Goal: Task Accomplishment & Management: Complete application form

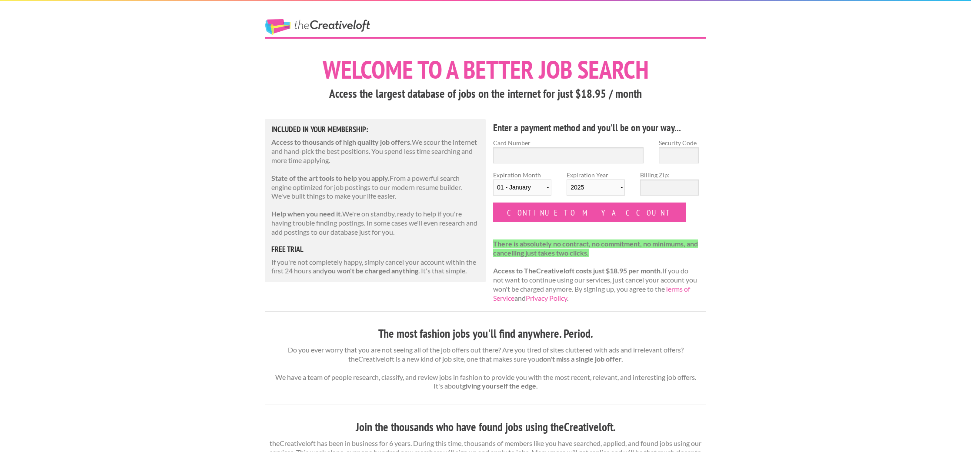
click at [548, 154] on input "Card Number" at bounding box center [568, 155] width 150 height 16
type input "3798"
type input "2583"
select select "05"
select select "2030"
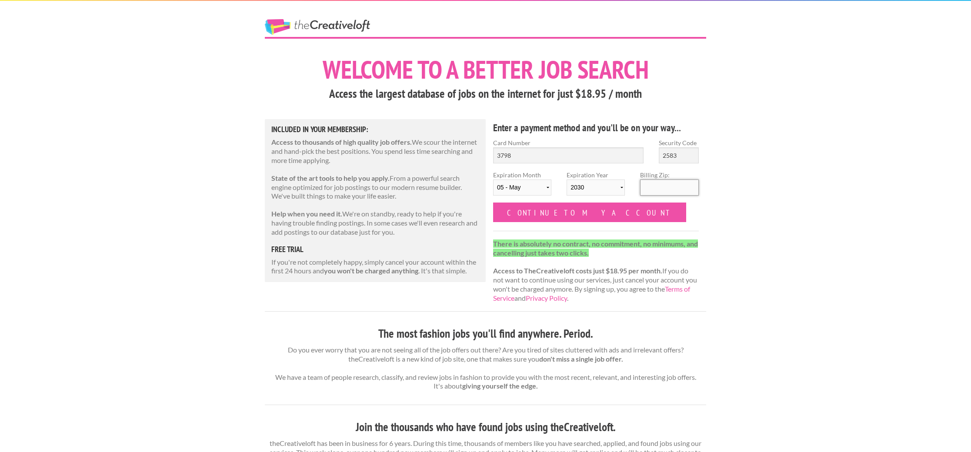
click at [689, 191] on input "Billing Zip:" at bounding box center [669, 188] width 58 height 16
type input "20008"
click at [739, 195] on div "The Creative Loft Welcome to a better job search Access the largest database of…" at bounding box center [485, 448] width 971 height 897
click at [568, 215] on input "Continue to my account" at bounding box center [589, 213] width 193 height 20
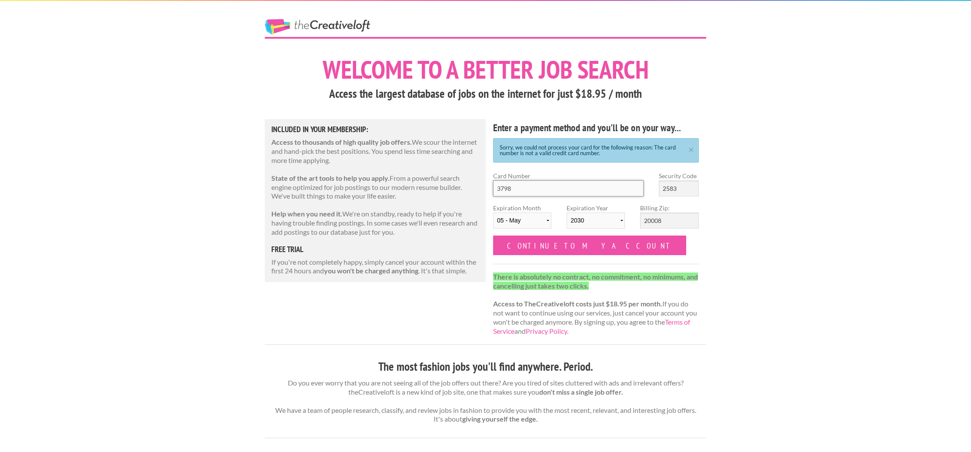
click at [560, 195] on input "3798" at bounding box center [568, 189] width 150 height 16
type input "379825531661075"
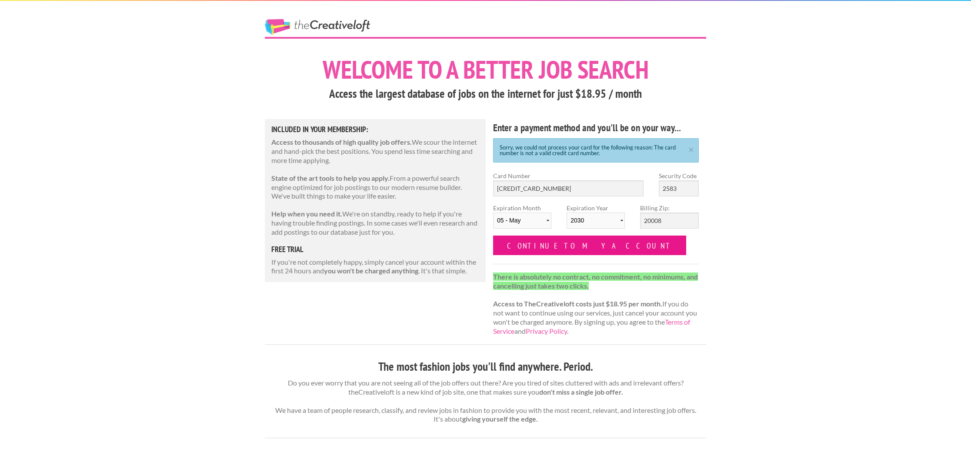
click at [579, 246] on input "Continue to my account" at bounding box center [589, 246] width 193 height 20
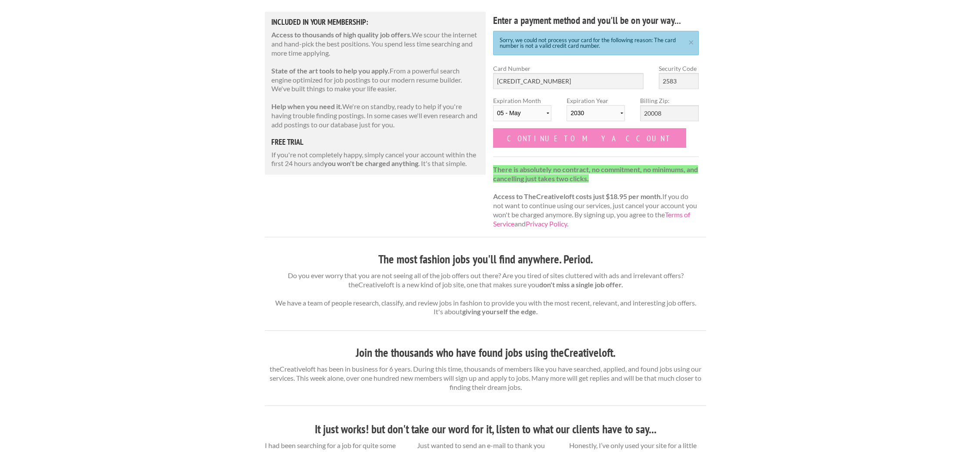
scroll to position [119, 0]
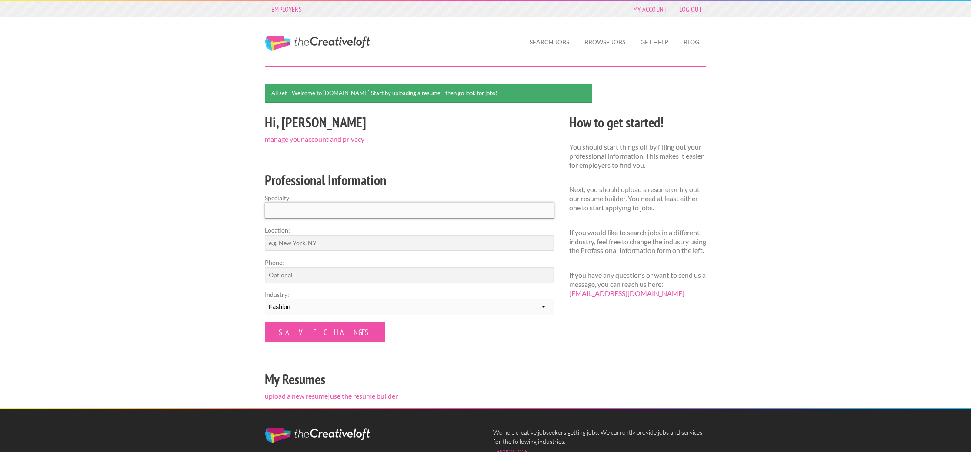
click at [356, 215] on input "Specialty:" at bounding box center [409, 211] width 289 height 16
type input "Interior Design"
type input "[US_STATE], [GEOGRAPHIC_DATA]"
click at [317, 275] on input "Phone:" at bounding box center [409, 275] width 289 height 16
type input "2022650443"
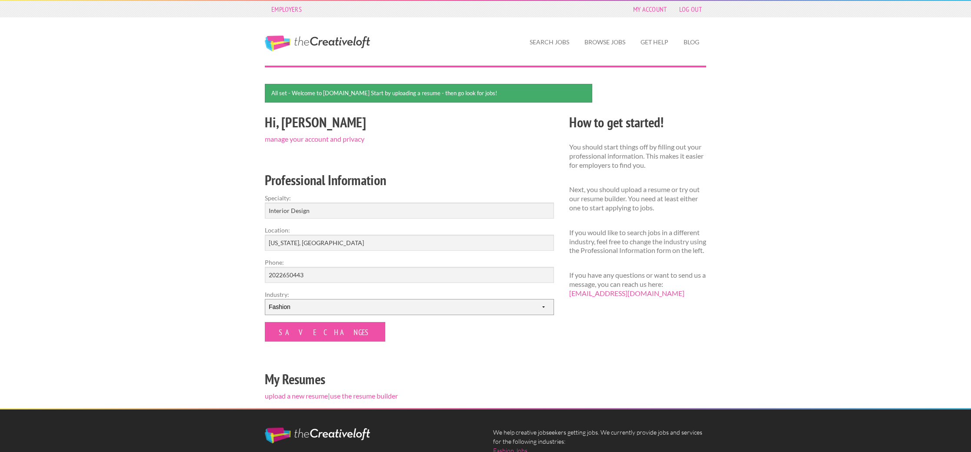
click at [299, 303] on select "--------- Fashion Interior Design Photography Event Planning Entertainment Musi…" at bounding box center [409, 307] width 289 height 16
select select "2"
click at [305, 327] on input "Save Changes" at bounding box center [325, 332] width 120 height 20
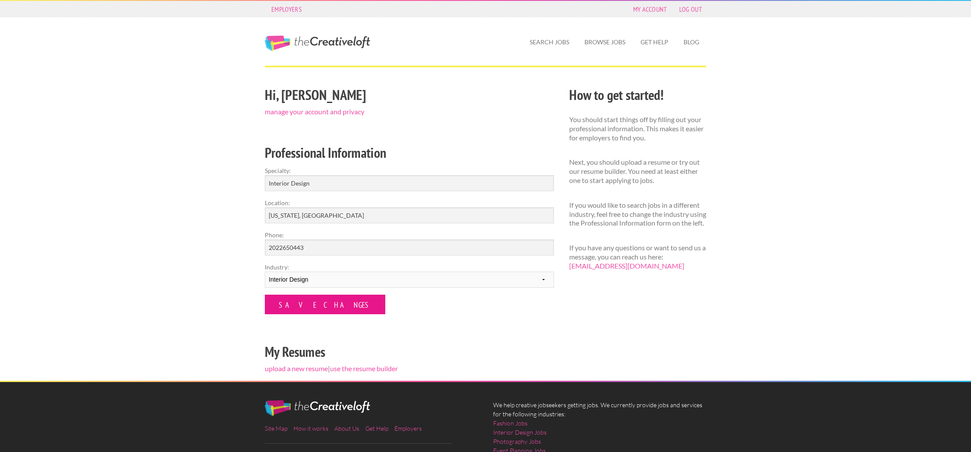
click at [315, 306] on input "Save Changes" at bounding box center [325, 305] width 120 height 20
click at [605, 42] on link "Browse Jobs" at bounding box center [605, 42] width 55 height 20
click at [653, 11] on link "My Account" at bounding box center [650, 9] width 43 height 12
click at [315, 309] on input "Save Changes" at bounding box center [325, 305] width 120 height 20
click at [335, 112] on link "manage your account and privacy" at bounding box center [315, 111] width 100 height 8
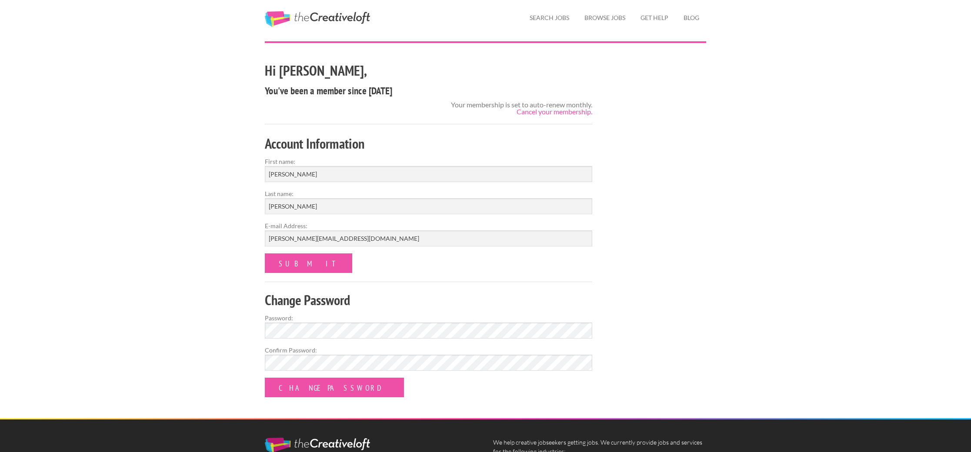
scroll to position [71, 0]
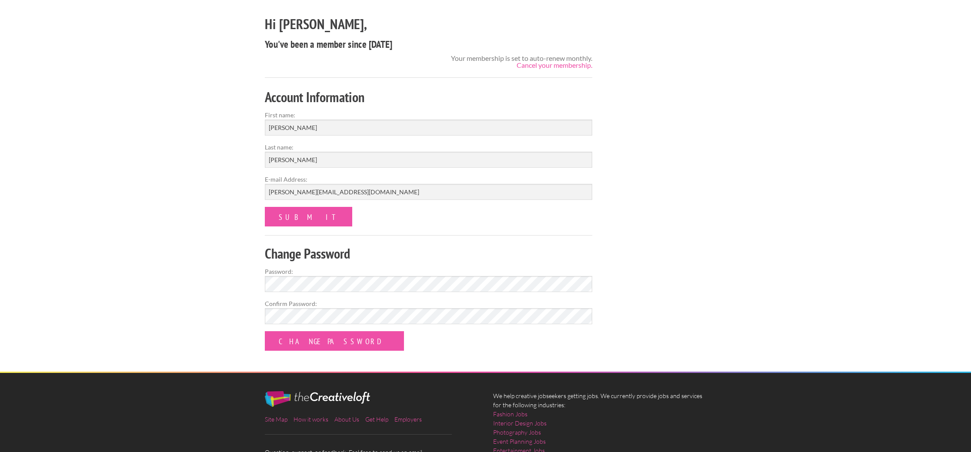
click at [334, 295] on form "Account Information First name: [PERSON_NAME] Last name: [PERSON_NAME] E-mail A…" at bounding box center [429, 219] width 328 height 264
click at [675, 221] on div "Hi Annie, You've been a member since September 15, 2025 Your membership is set …" at bounding box center [485, 192] width 457 height 359
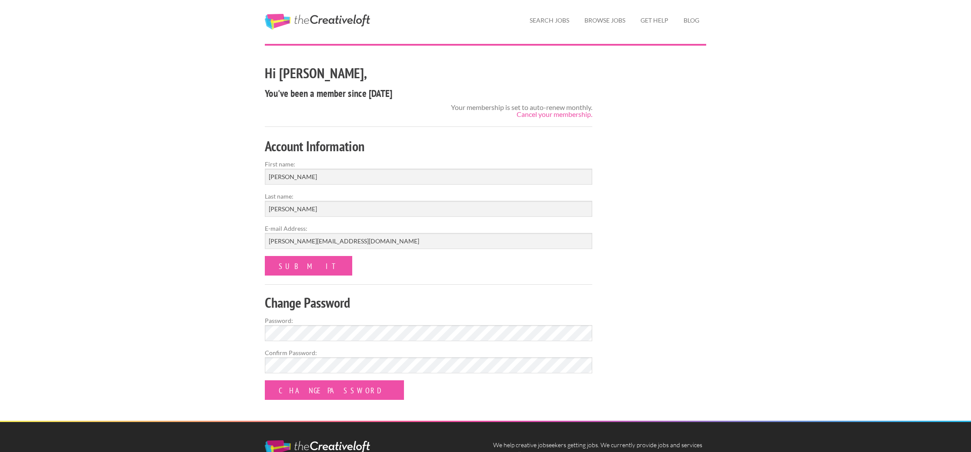
scroll to position [0, 0]
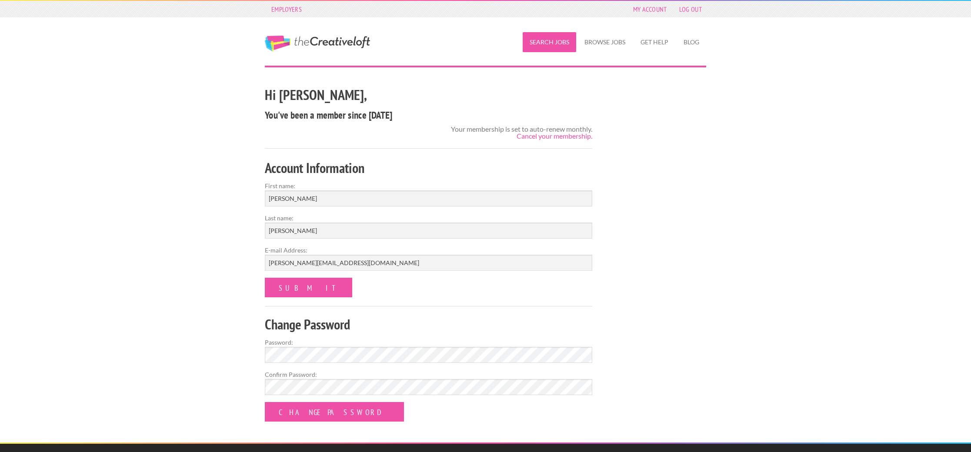
click at [555, 42] on link "Search Jobs" at bounding box center [549, 42] width 53 height 20
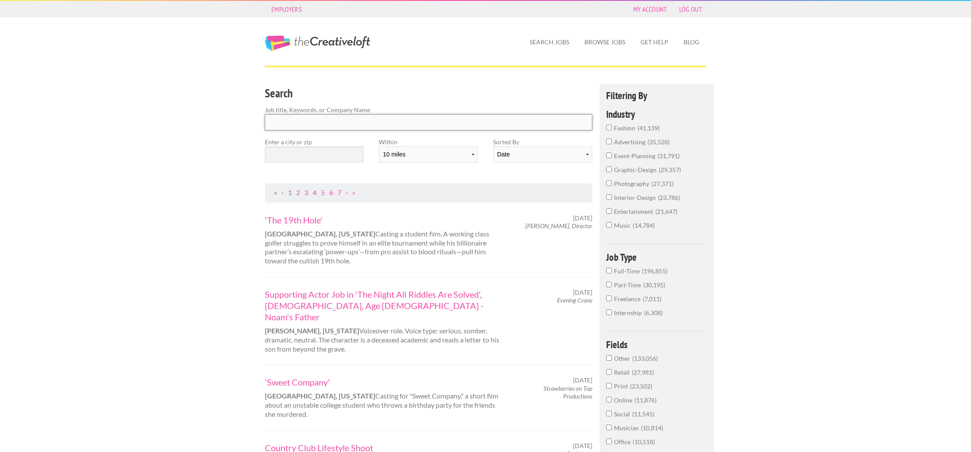
click at [382, 127] on input "Search" at bounding box center [429, 122] width 328 height 16
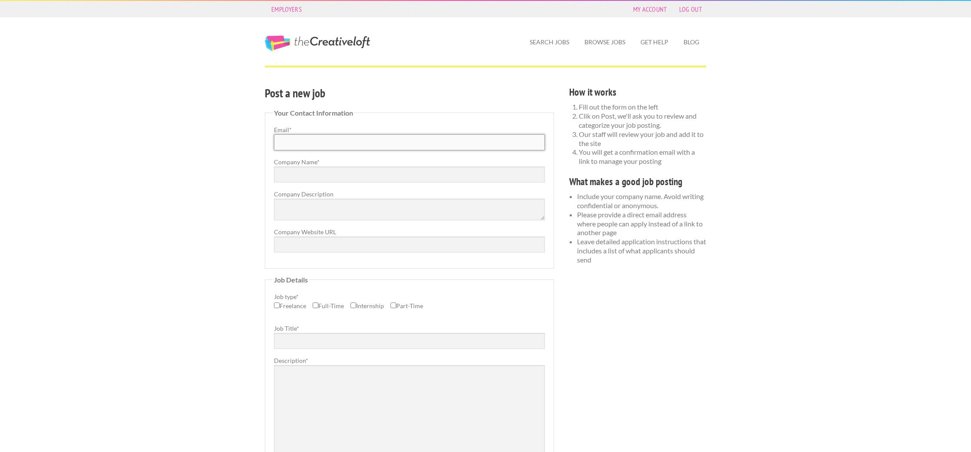
click at [350, 142] on input "Email *" at bounding box center [409, 142] width 271 height 16
type input "emma@annieelliottdesign.com"
click at [330, 176] on input "Company Name *" at bounding box center [409, 175] width 271 height 16
type input "Annie Elliott Design"
click at [328, 207] on textarea "Company Description" at bounding box center [409, 210] width 271 height 22
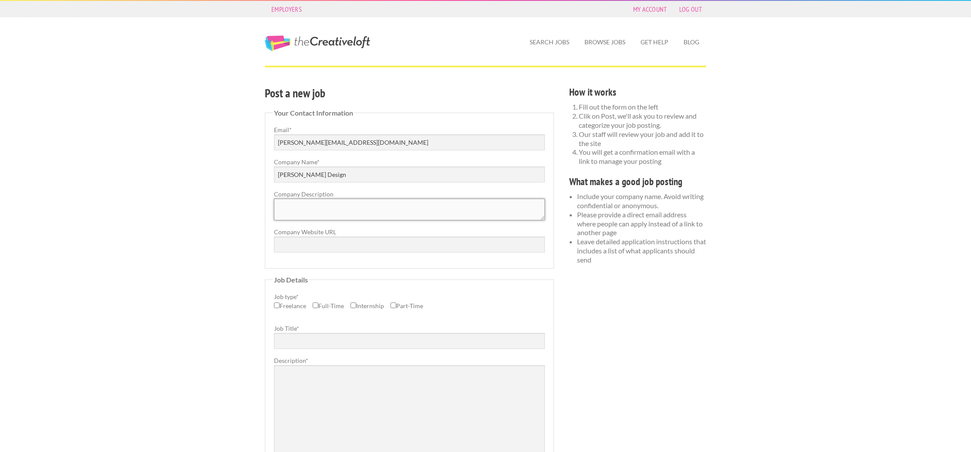
click at [310, 214] on textarea "Company Description" at bounding box center [409, 210] width 271 height 22
paste textarea "Where classic and modern hang out and drink gin."
type textarea "Where classic and modern hang out and drink gin."
click at [346, 244] on input "Company Website URL" at bounding box center [409, 245] width 271 height 16
click at [309, 247] on input "Company Website URL" at bounding box center [409, 245] width 271 height 16
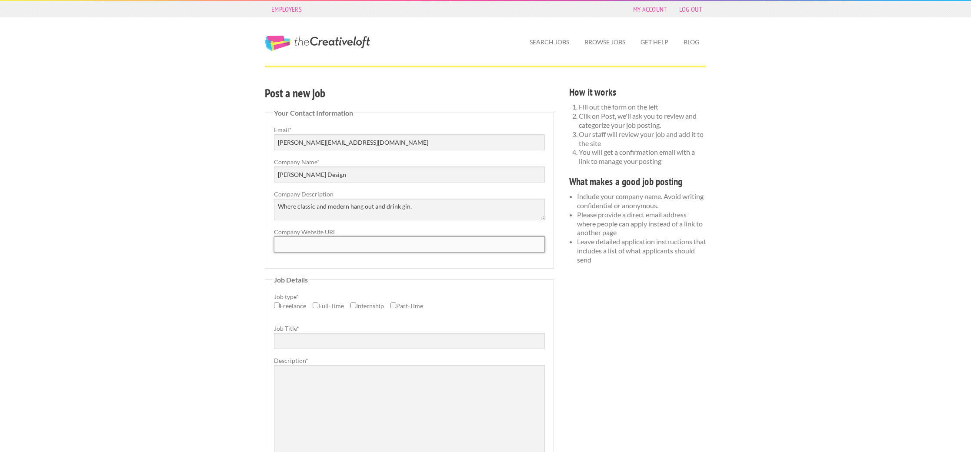
paste input "https://annieelliottdesign.com/"
type input "https://annieelliottdesign.com/"
click at [455, 294] on label "Job type *" at bounding box center [409, 296] width 271 height 9
click at [323, 304] on label "Full-Time" at bounding box center [328, 308] width 31 height 14
click at [318, 304] on input "Full-Time" at bounding box center [316, 306] width 6 height 6
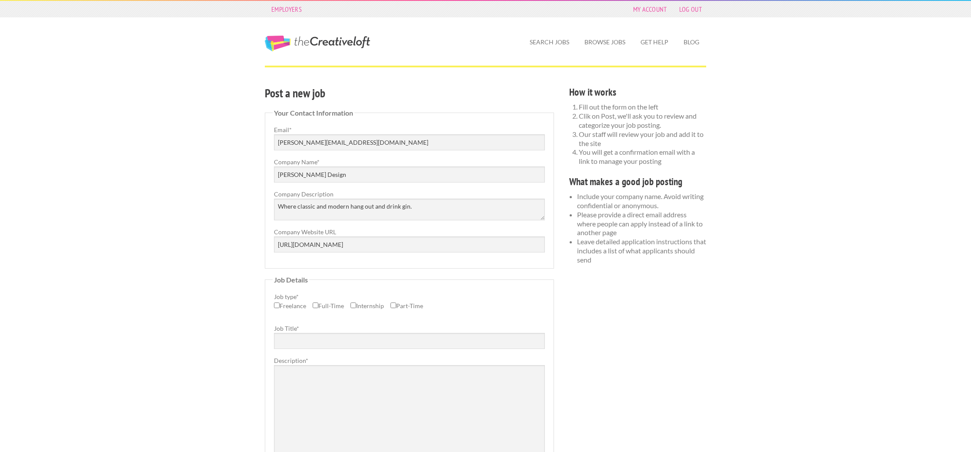
checkbox input "true"
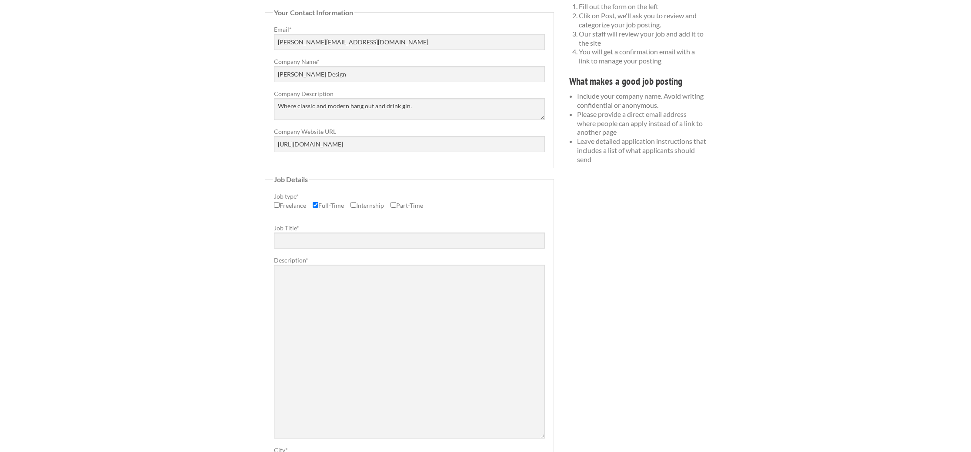
scroll to position [173, 0]
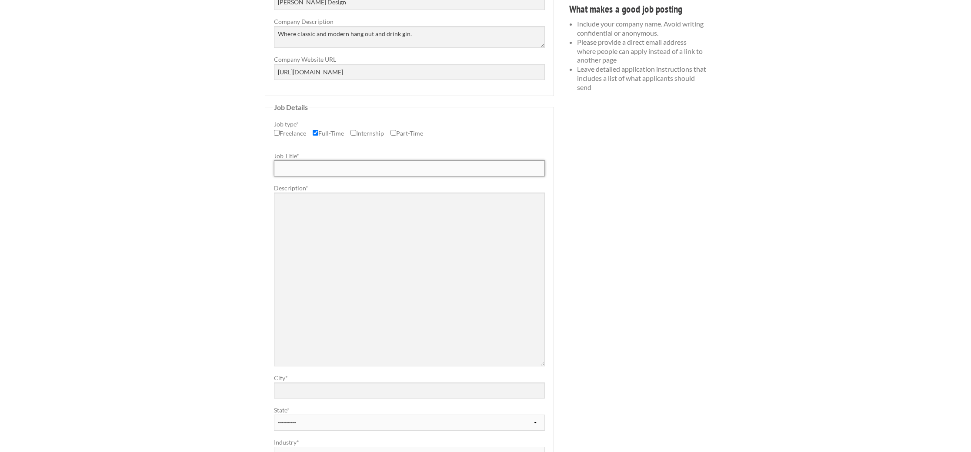
click at [338, 170] on input "Job Title *" at bounding box center [409, 168] width 271 height 16
type input "I"
type input "Design Assistant"
click at [274, 222] on fieldset "Job Details Job type * Freelance Full-Time Internship Part-Time Job Title * Des…" at bounding box center [409, 291] width 289 height 375
click at [301, 219] on textarea "Description *" at bounding box center [409, 280] width 271 height 174
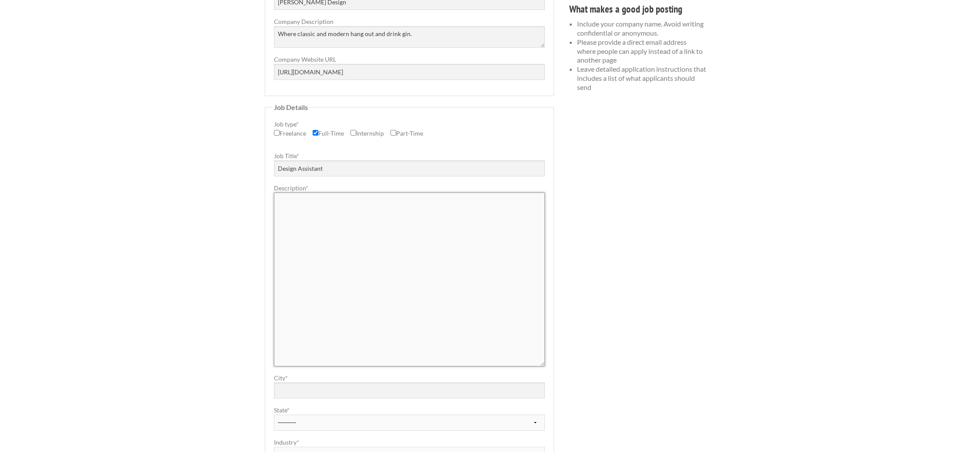
paste textarea "Design Assistant Washington, DC (In-Office Position) Annie Elliott Design is se…"
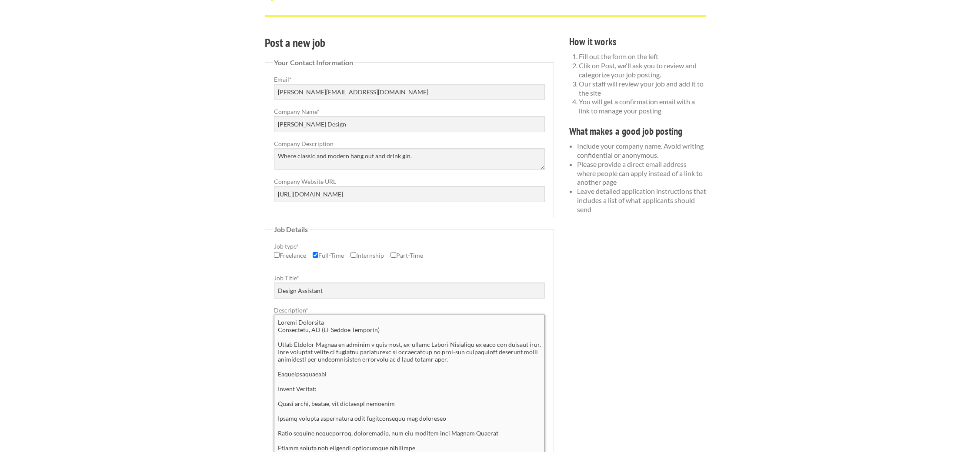
scroll to position [84, 0]
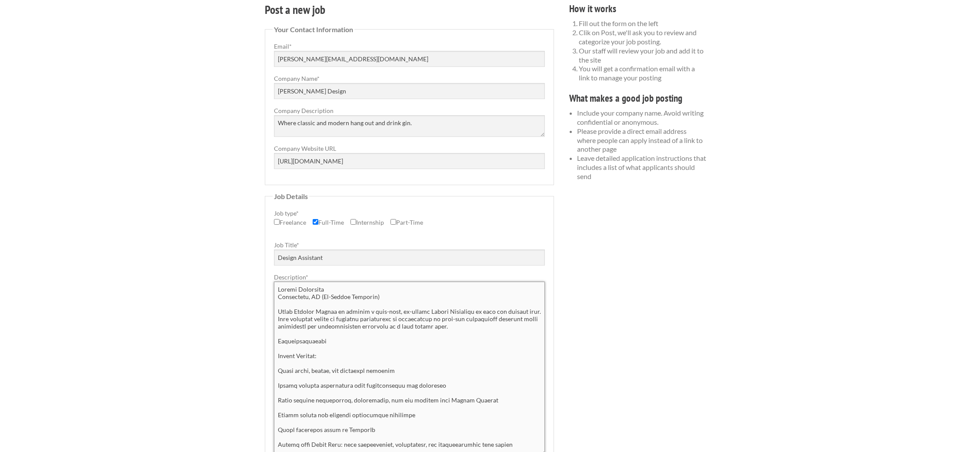
click at [358, 292] on textarea "Description *" at bounding box center [409, 369] width 271 height 174
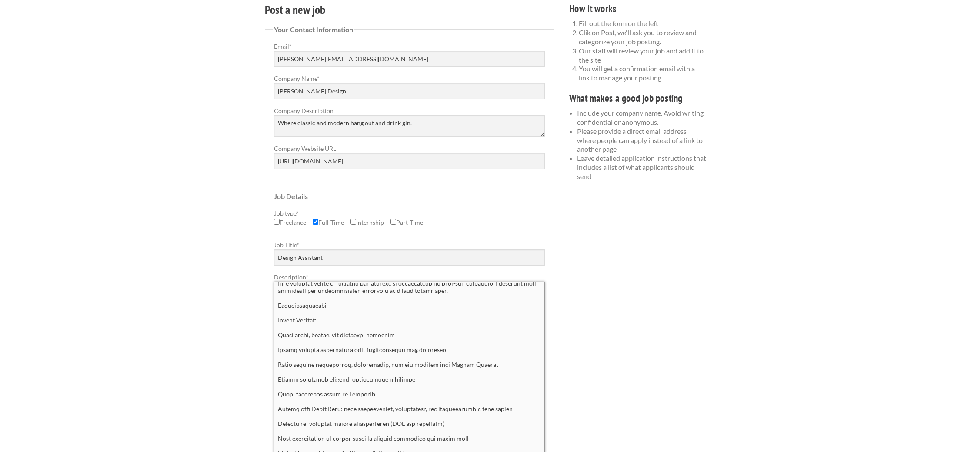
scroll to position [0, 0]
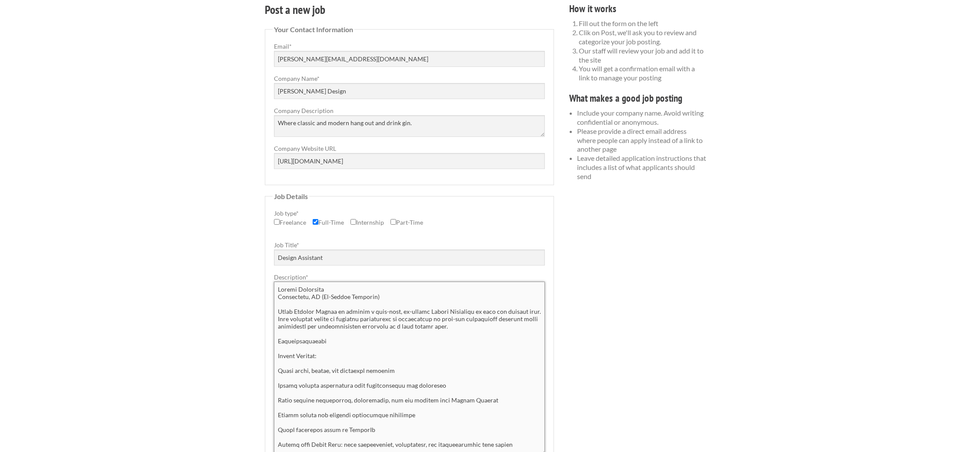
click at [296, 349] on textarea "Description *" at bounding box center [409, 369] width 271 height 174
click at [287, 363] on textarea "Description *" at bounding box center [409, 369] width 271 height 174
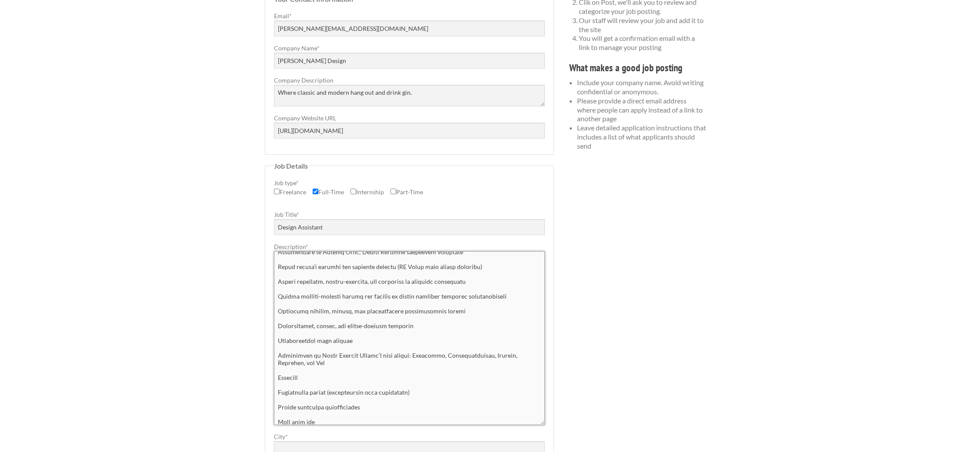
scroll to position [226, 0]
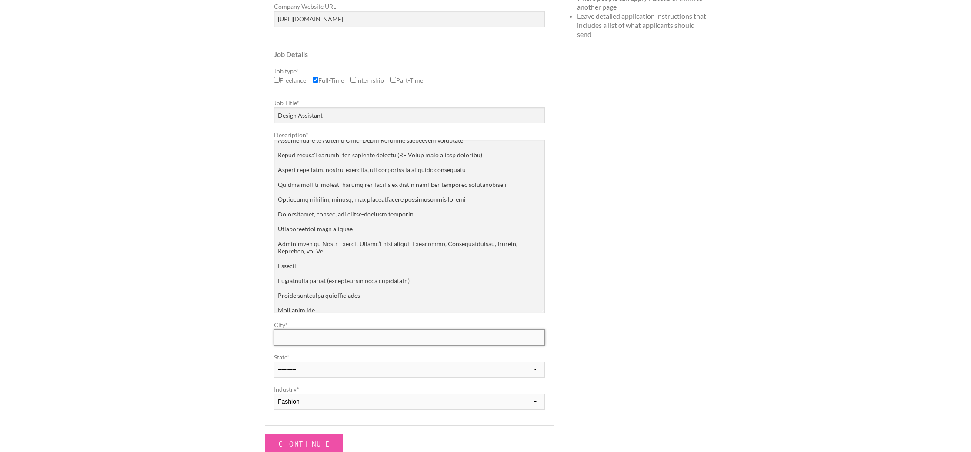
click at [323, 345] on input "City *" at bounding box center [409, 338] width 271 height 16
click at [715, 302] on div "Employers My Account Log Out The Creative Loft Search Jobs Browse Jobs Get Help…" at bounding box center [485, 200] width 971 height 853
click at [323, 267] on textarea "Description *" at bounding box center [409, 227] width 271 height 174
click at [279, 281] on textarea "Description *" at bounding box center [409, 227] width 271 height 174
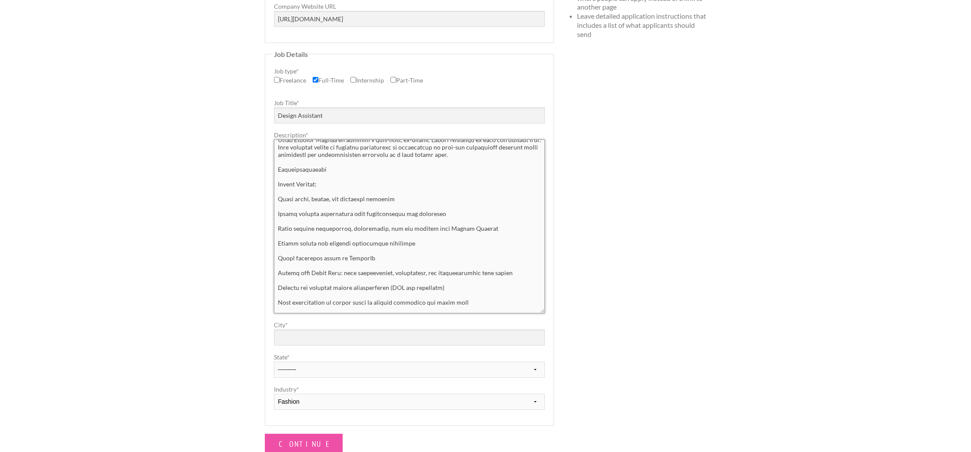
scroll to position [0, 0]
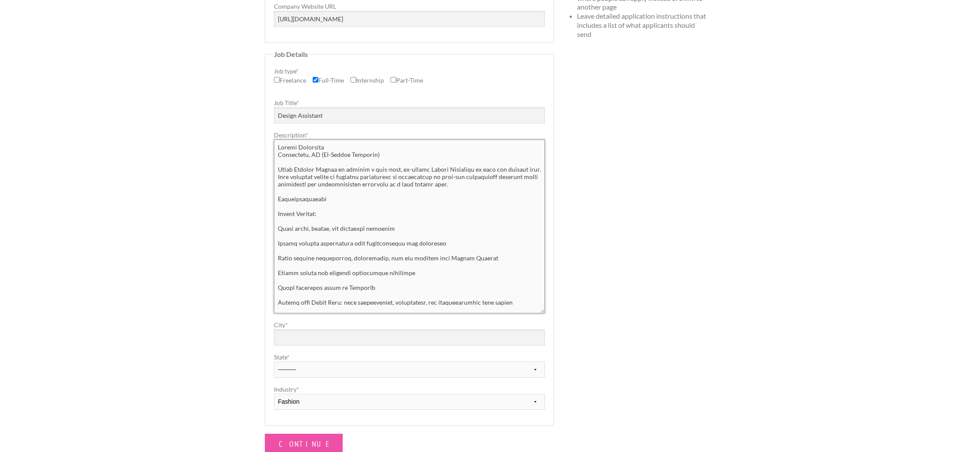
drag, startPoint x: 330, startPoint y: 289, endPoint x: 202, endPoint y: 21, distance: 297.5
click at [202, 21] on div "Employers My Account Log Out The Creative Loft Search Jobs Browse Jobs Get Help…" at bounding box center [485, 200] width 971 height 853
paste textarea "- Order paint, fabric, and wallpaper swatches - Obtain pricing information from…"
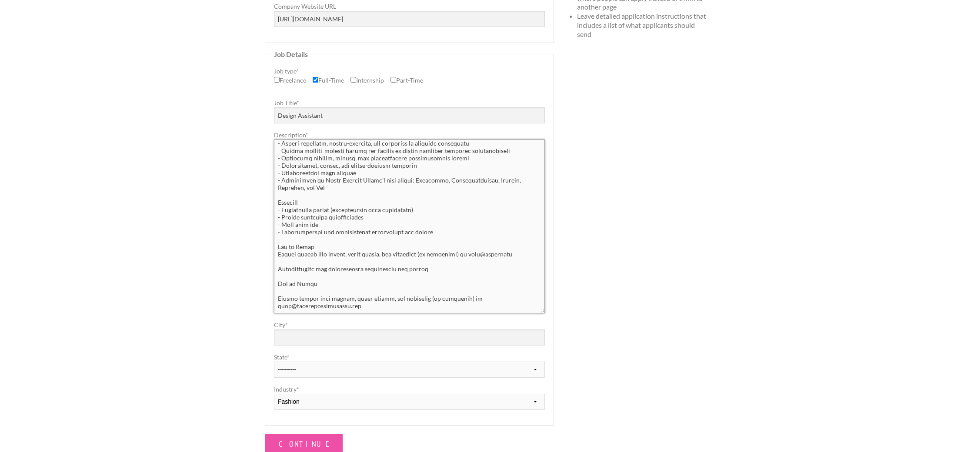
scroll to position [270, 0]
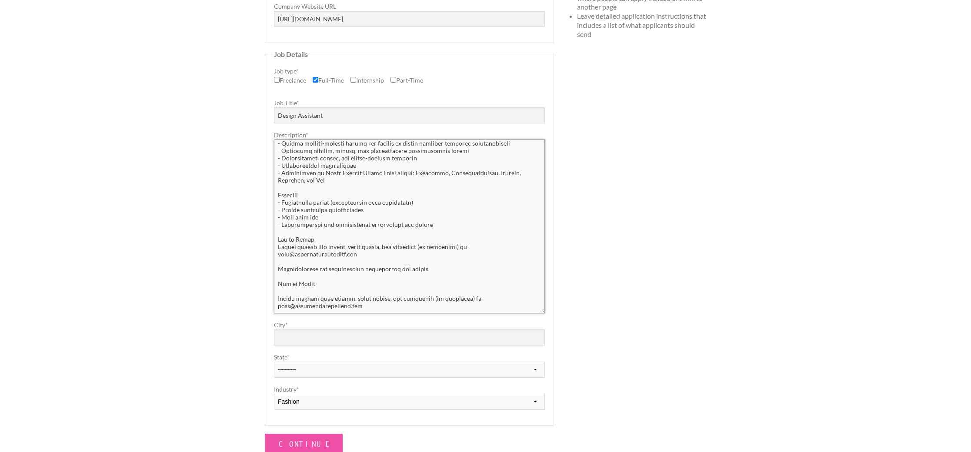
drag, startPoint x: 349, startPoint y: 293, endPoint x: 280, endPoint y: 267, distance: 73.9
click at [280, 267] on textarea "Description *" at bounding box center [409, 227] width 271 height 174
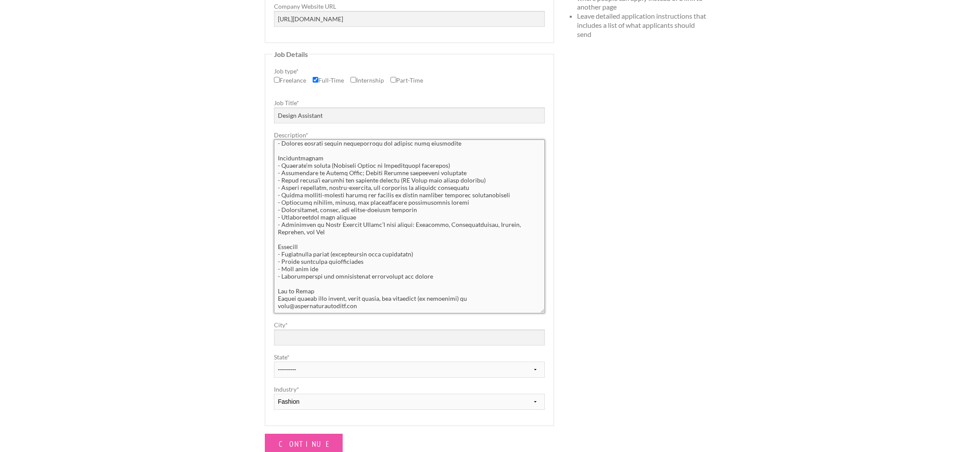
scroll to position [241, 0]
click at [333, 267] on textarea "Description *" at bounding box center [409, 227] width 271 height 174
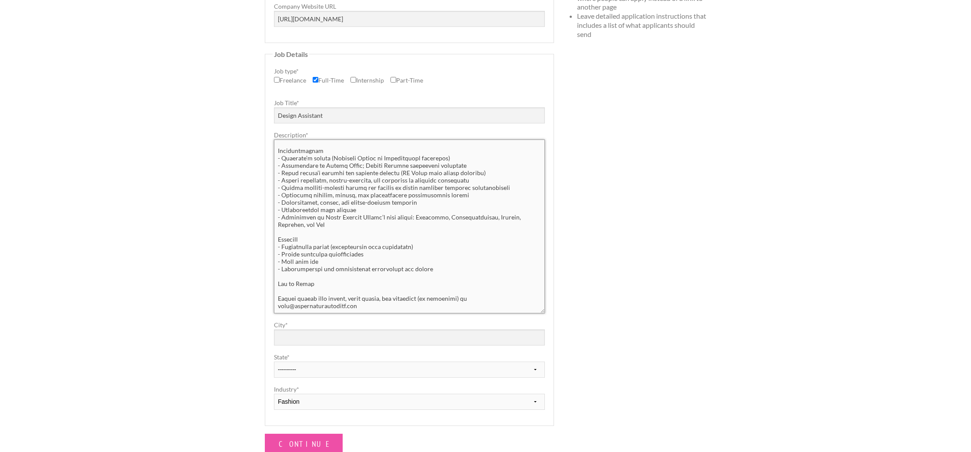
scroll to position [248, 0]
click at [404, 286] on textarea "Description *" at bounding box center [409, 227] width 271 height 174
click at [280, 285] on textarea "Description *" at bounding box center [409, 227] width 271 height 174
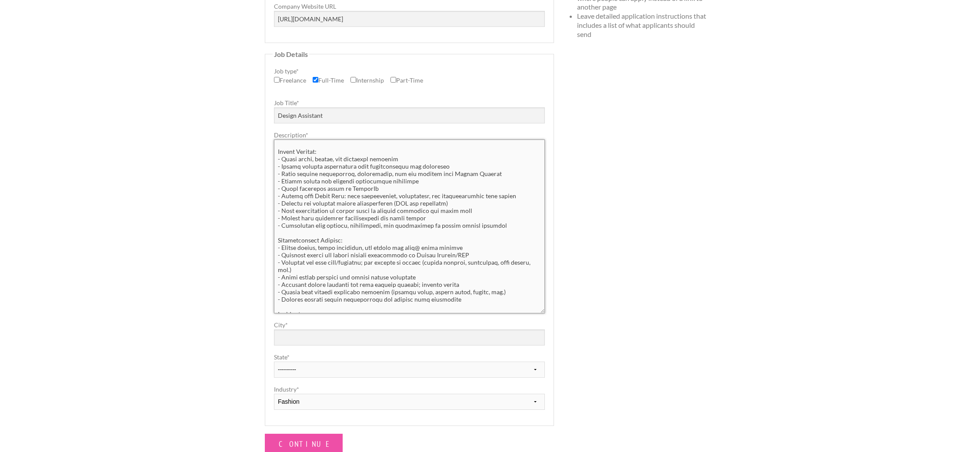
scroll to position [0, 0]
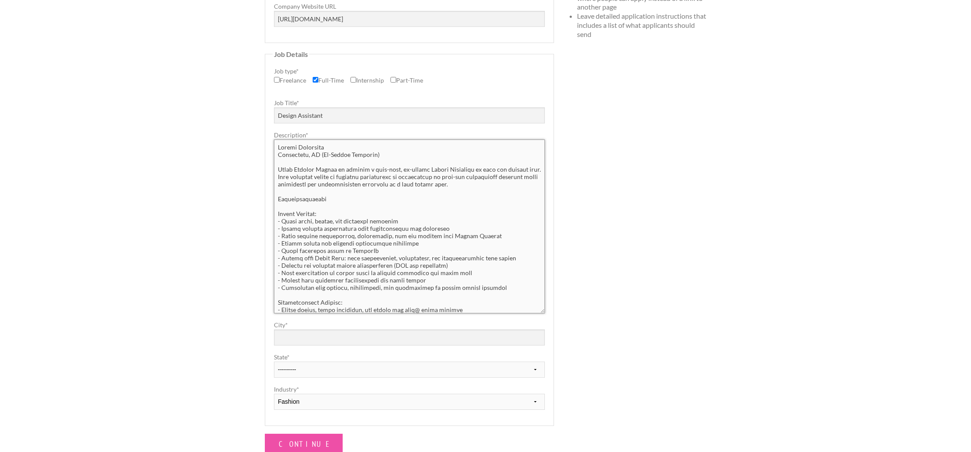
type textarea "Design Assistant Washington, DC (In-Office Position) Annie Elliott Design is se…"
click at [618, 207] on div "Post a new job Your Contact Information Email * emma@annieelliottdesign.com Com…" at bounding box center [485, 162] width 457 height 609
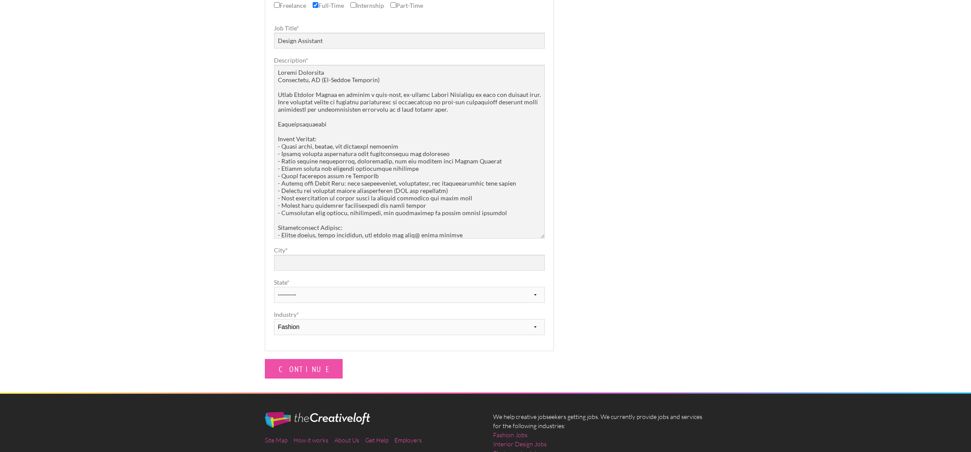
scroll to position [305, 0]
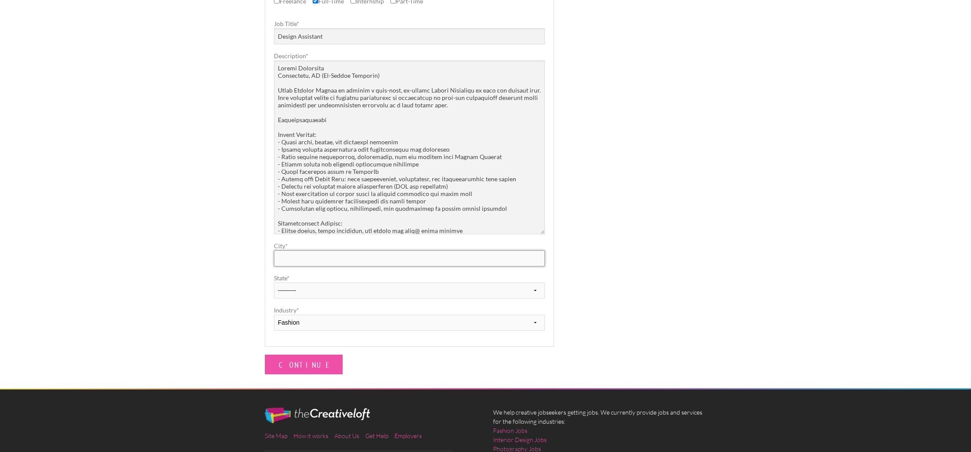
click at [370, 257] on input "City *" at bounding box center [409, 259] width 271 height 16
type input "WASHINGTON"
select select "20"
click at [337, 321] on select "Fashion Interior Design Photography Event Planning Entertainment Music Advertis…" at bounding box center [409, 323] width 271 height 16
select select "2"
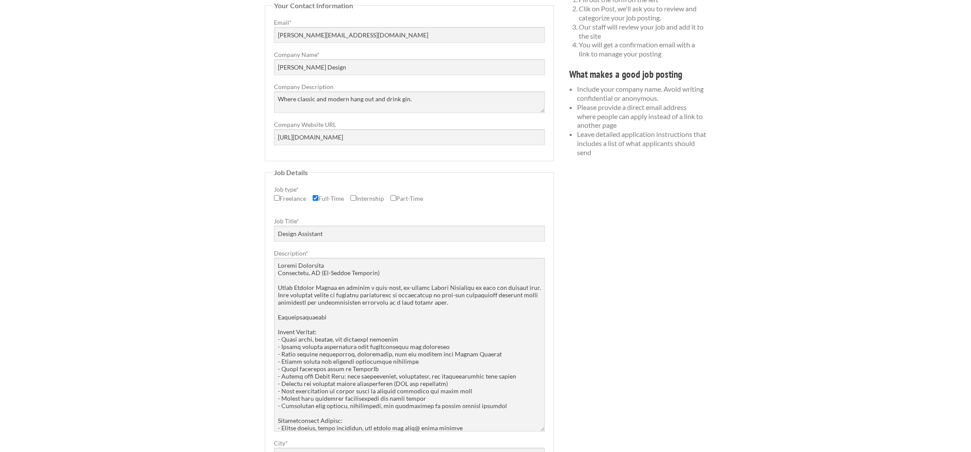
scroll to position [0, 0]
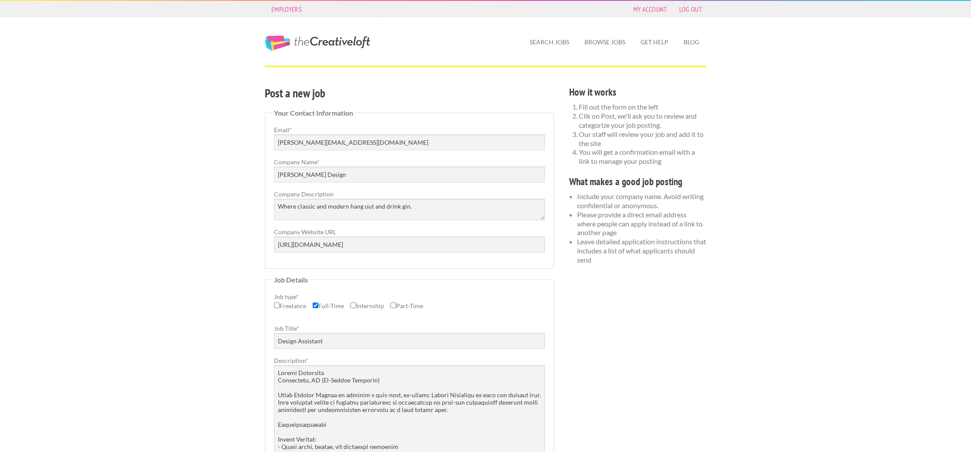
click at [796, 245] on div "Employers My Account Log Out The Creative Loft Search Jobs Browse Jobs Get Help…" at bounding box center [485, 426] width 971 height 853
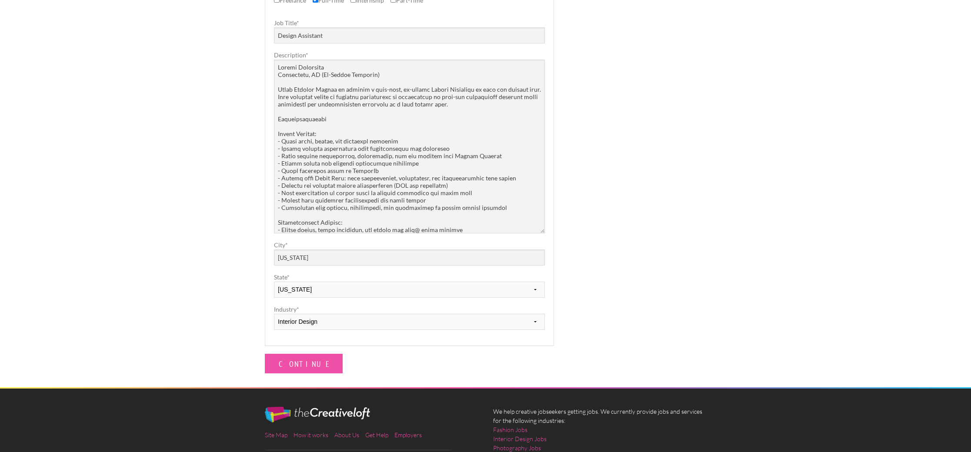
scroll to position [401, 0]
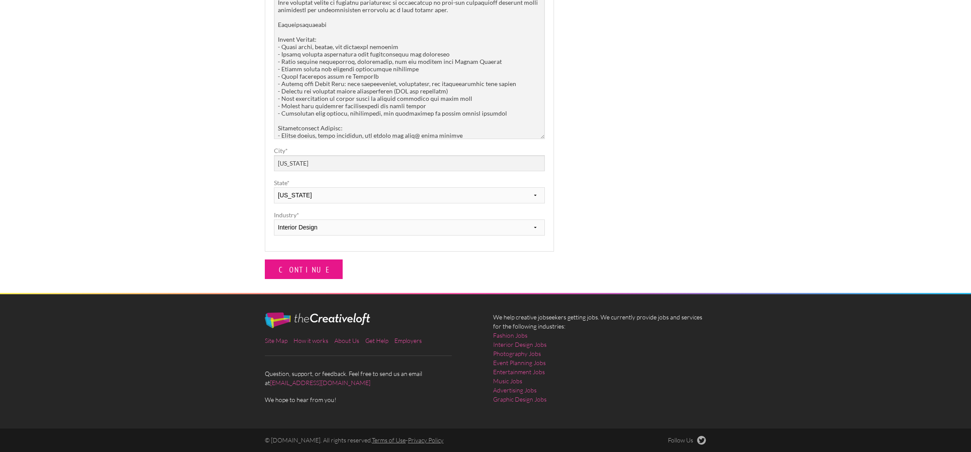
click at [299, 276] on input "Continue" at bounding box center [304, 270] width 78 height 20
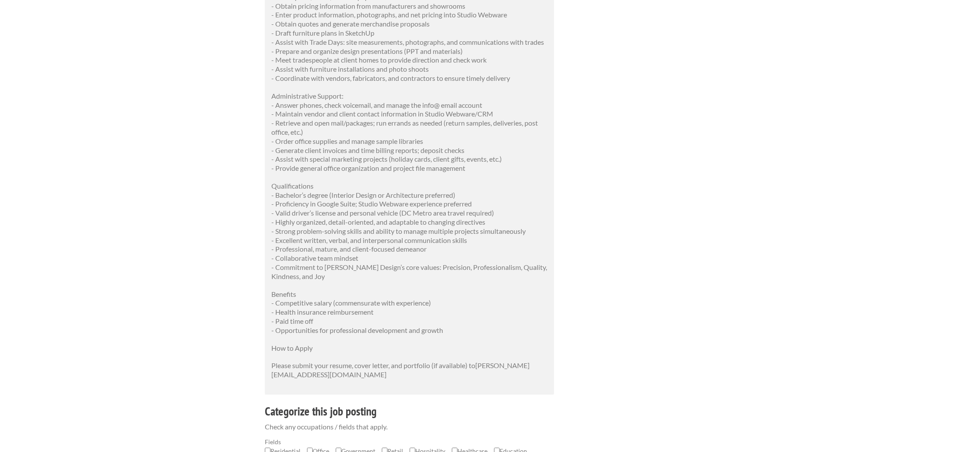
scroll to position [399, 0]
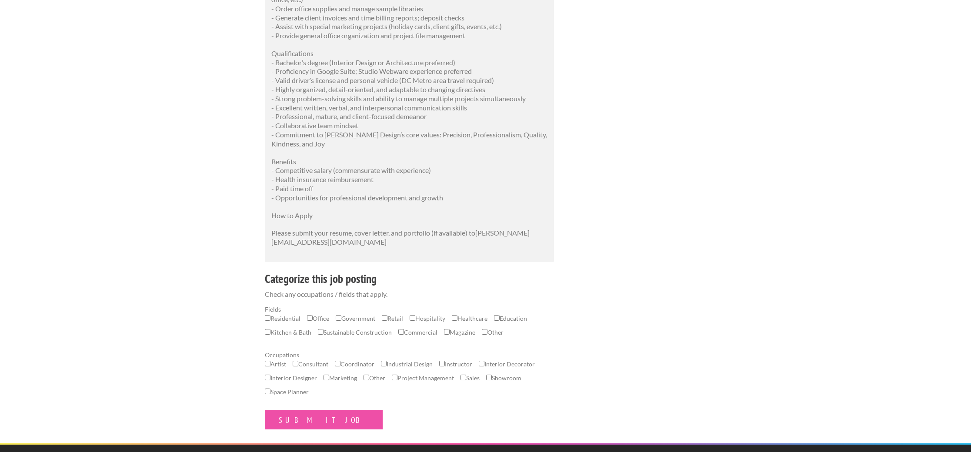
click at [485, 365] on input "Interior Decorator" at bounding box center [482, 364] width 6 height 6
click at [484, 365] on input "Interior Decorator" at bounding box center [482, 364] width 6 height 6
checkbox input "false"
click at [274, 380] on label "Interior Designer" at bounding box center [291, 381] width 52 height 14
click at [271, 380] on input "Interior Designer" at bounding box center [268, 378] width 6 height 6
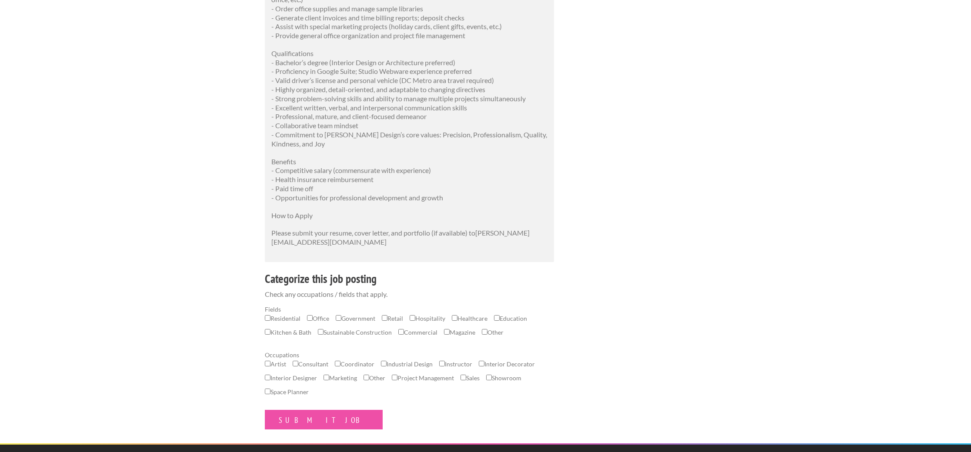
checkbox input "true"
click at [301, 421] on input "Submit Job" at bounding box center [324, 420] width 118 height 20
